Goal: Transaction & Acquisition: Purchase product/service

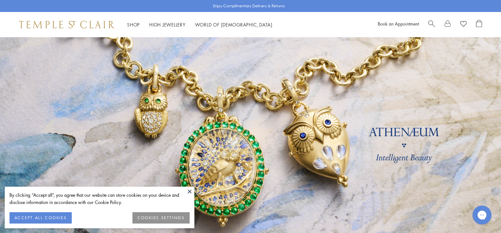
click at [428, 22] on div "Book an Appointment" at bounding box center [429, 24] width 104 height 9
click at [429, 22] on span "Search" at bounding box center [431, 23] width 7 height 7
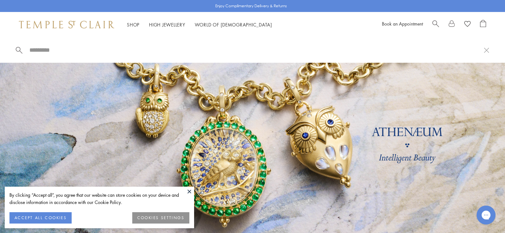
paste input "**********"
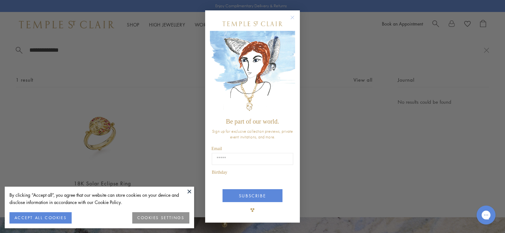
type input "**********"
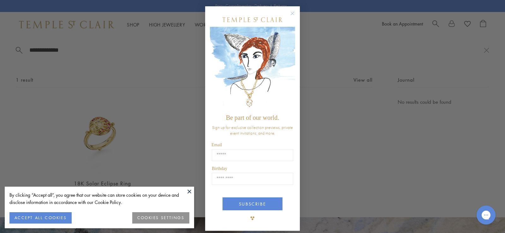
click at [293, 13] on circle "Close dialog" at bounding box center [293, 14] width 8 height 8
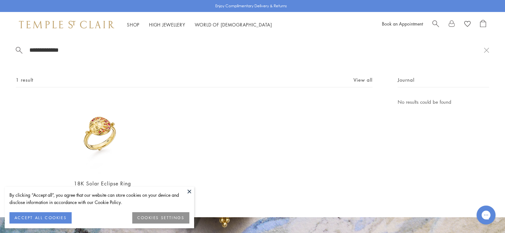
scroll to position [1, 0]
click at [191, 192] on button at bounding box center [189, 191] width 9 height 9
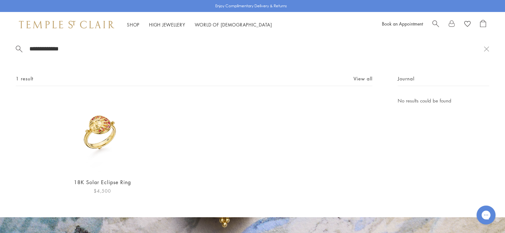
click at [96, 123] on img at bounding box center [102, 135] width 76 height 76
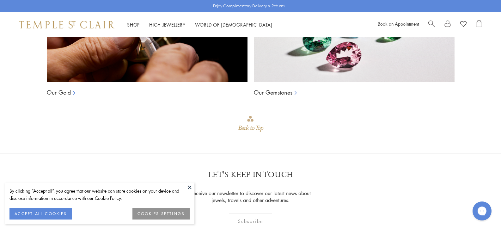
scroll to position [479, 0]
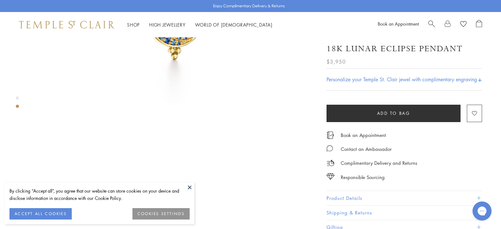
scroll to position [200, 0]
click at [189, 189] on button at bounding box center [189, 186] width 9 height 9
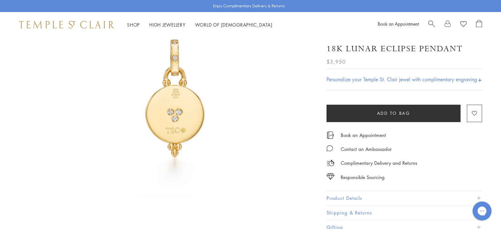
scroll to position [463, 0]
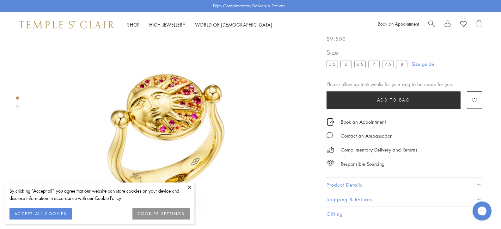
scroll to position [58, 0]
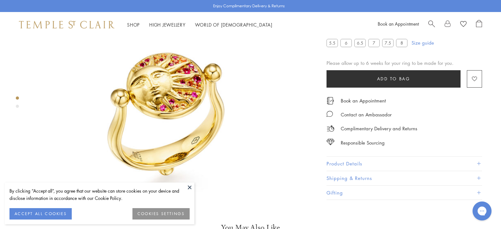
click at [188, 185] on button at bounding box center [189, 186] width 9 height 9
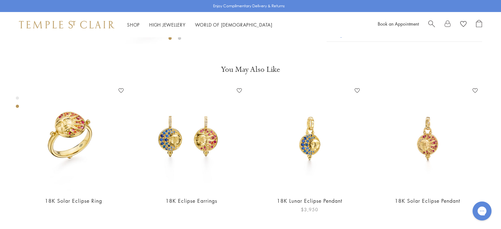
scroll to position [206, 0]
